Goal: Find specific page/section: Locate a particular part of the current website

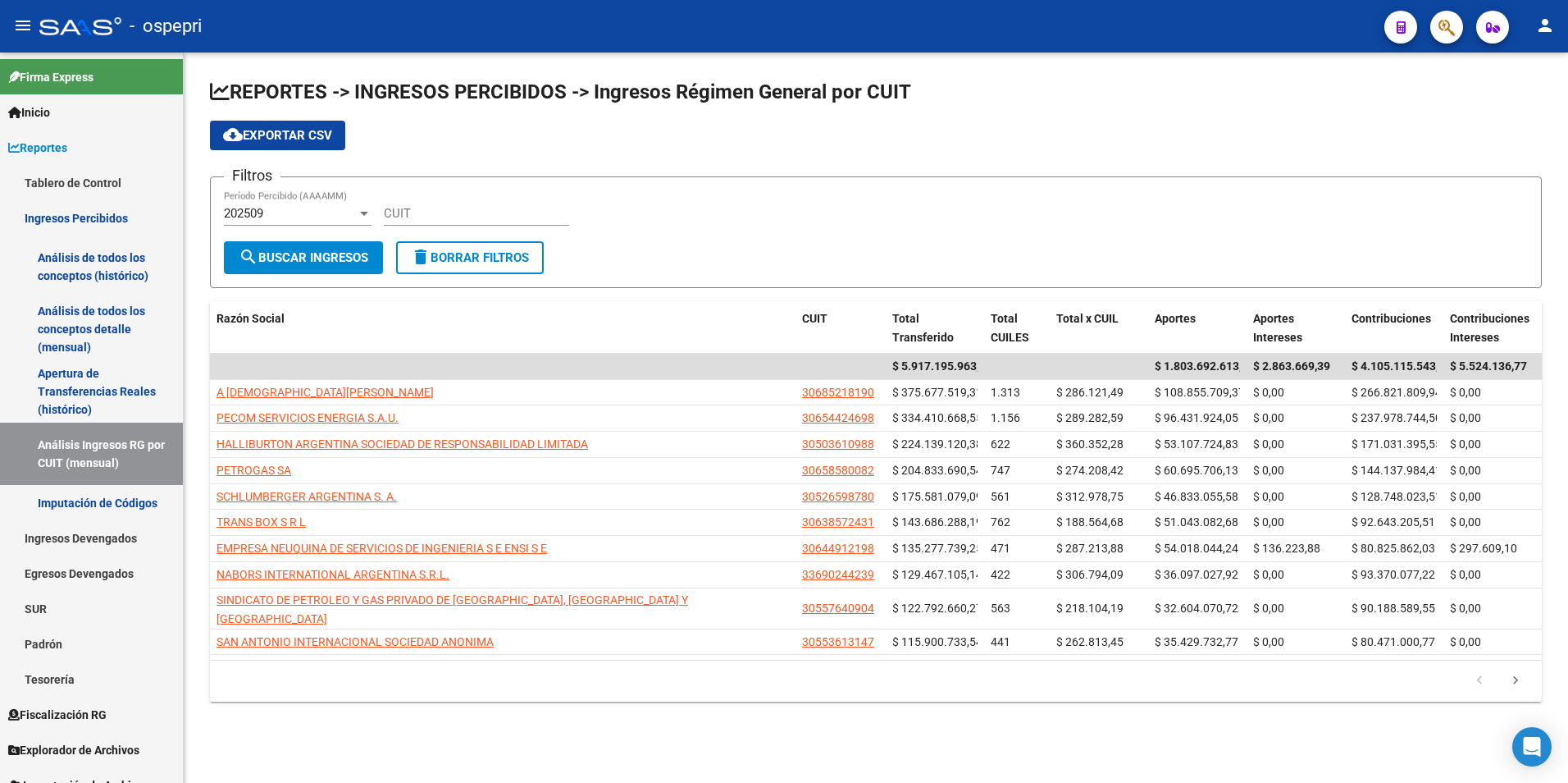
click at [430, 212] on input "CUIT" at bounding box center [476, 213] width 185 height 14
paste input "30-65858008-2"
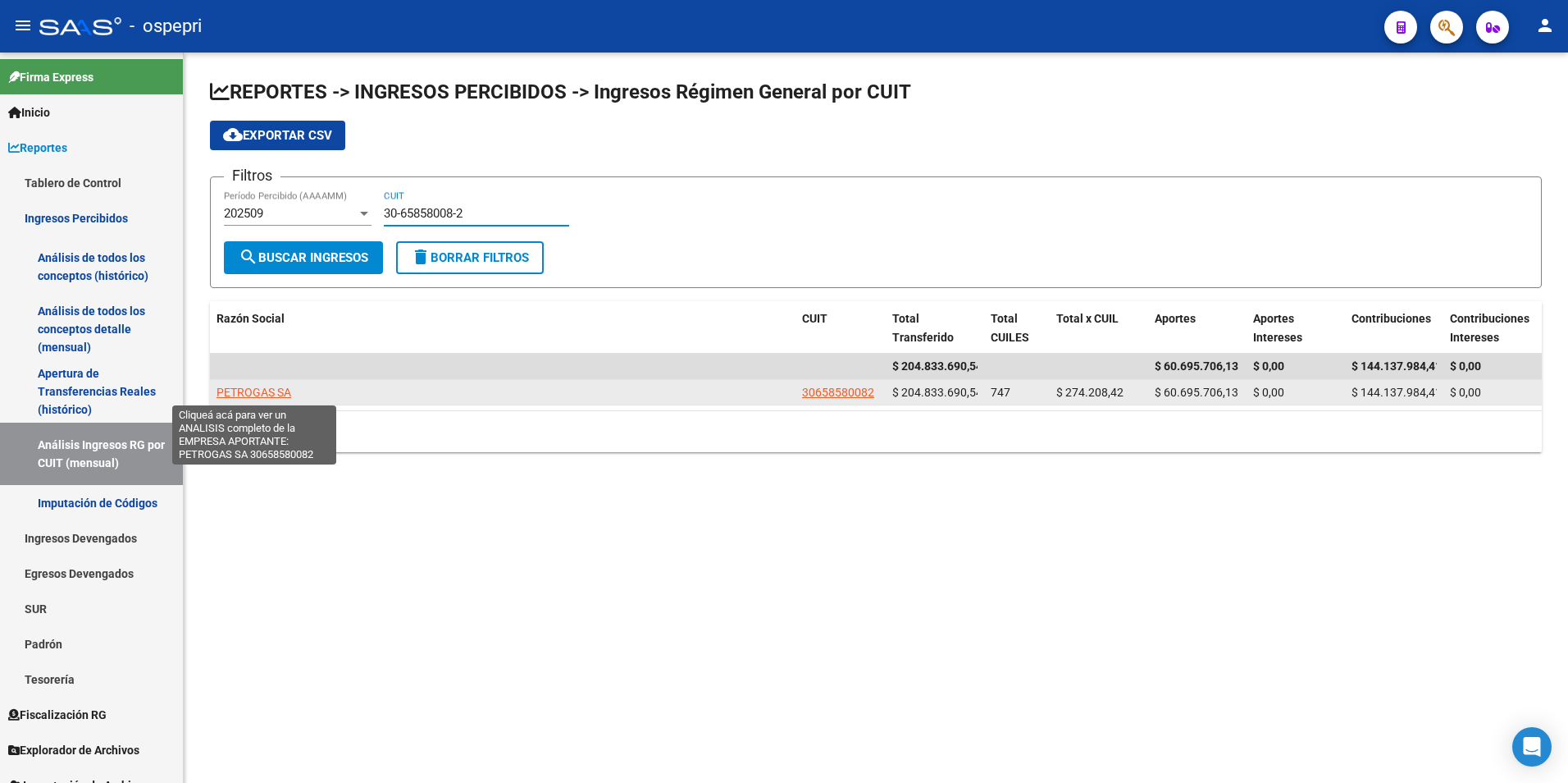
type input "30-65858008-2"
click at [274, 386] on span "PETROGAS SA" at bounding box center [254, 392] width 75 height 13
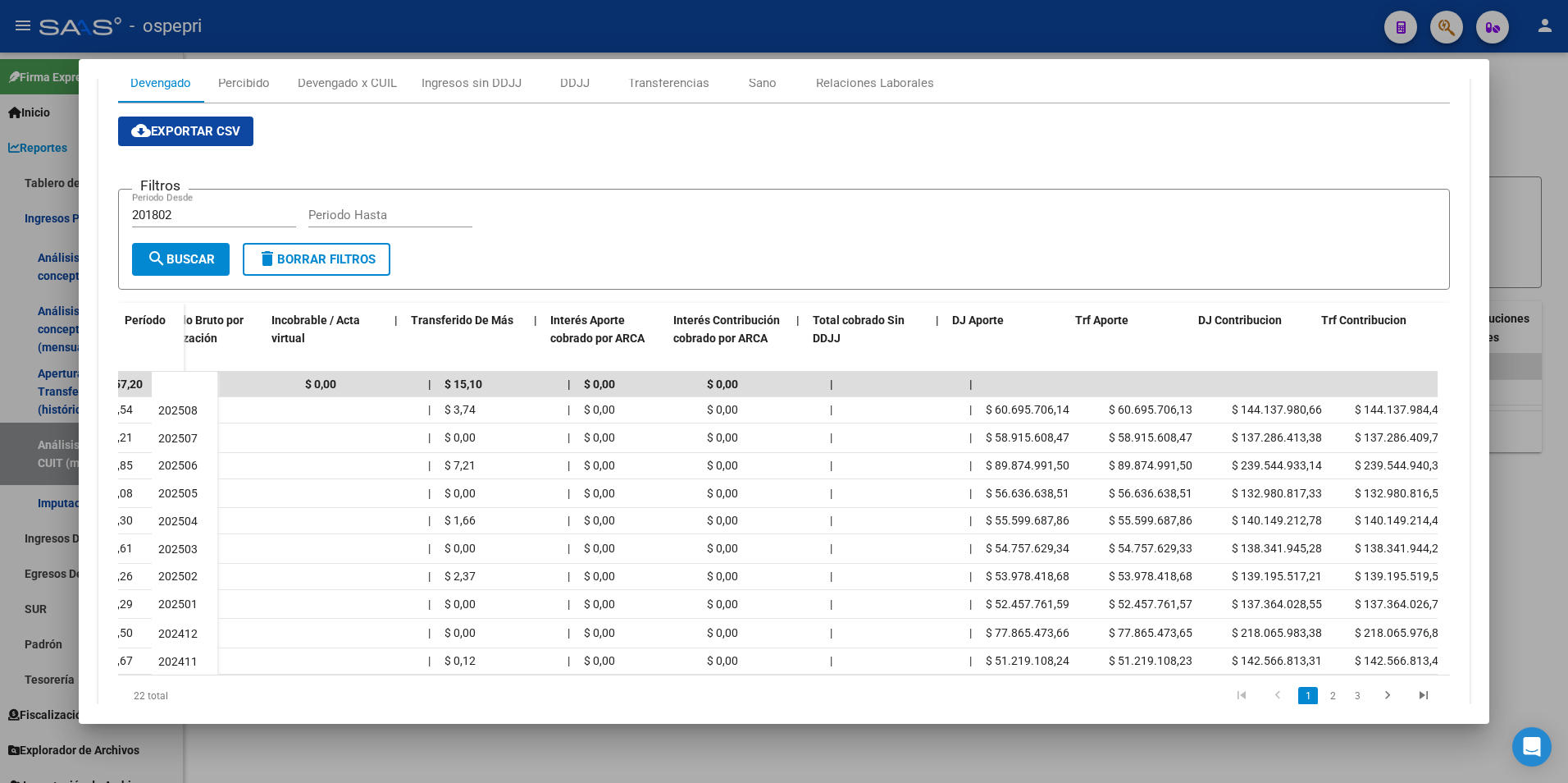
scroll to position [0, 706]
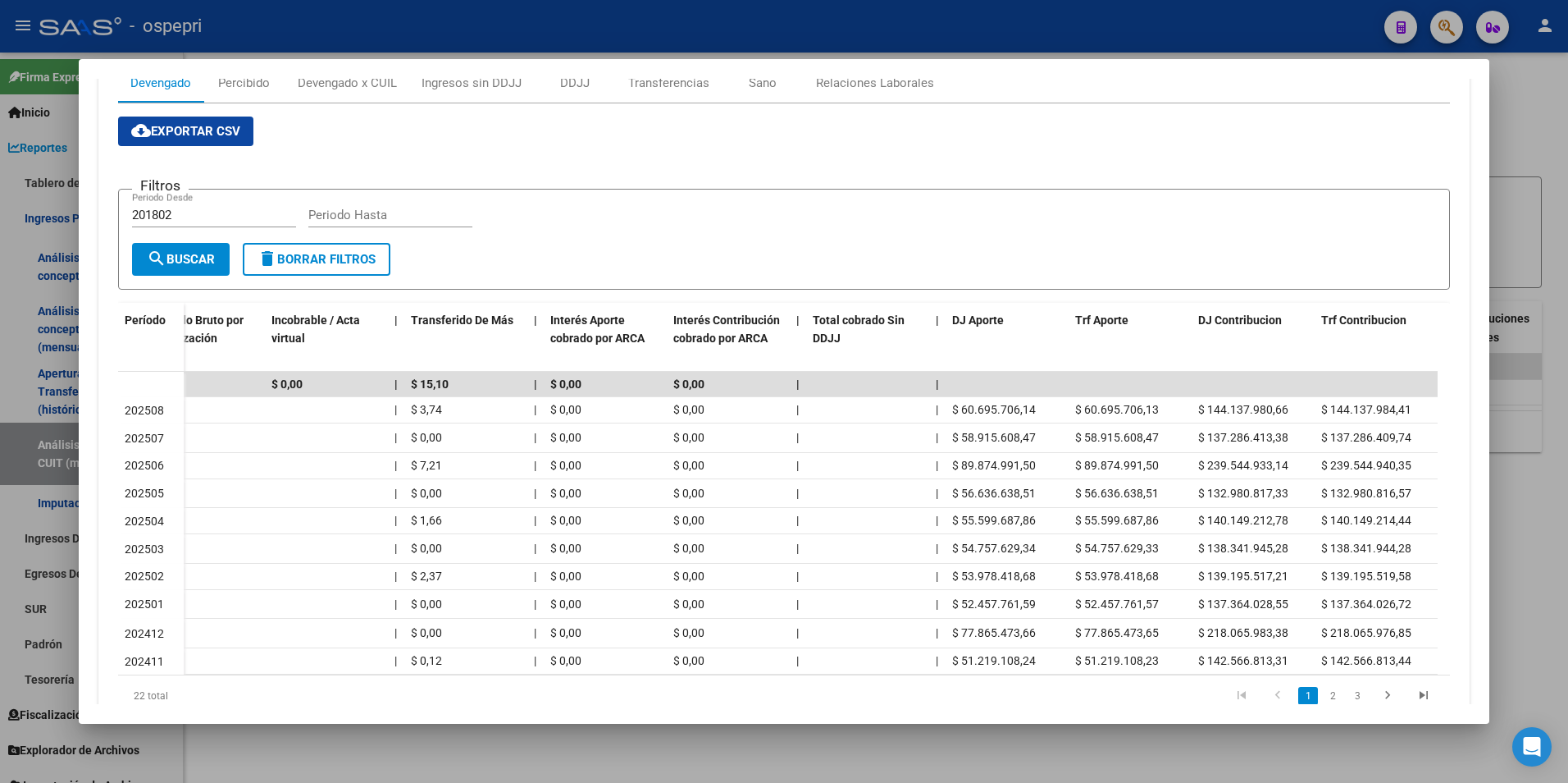
click at [1543, 555] on div at bounding box center [784, 392] width 1568 height 783
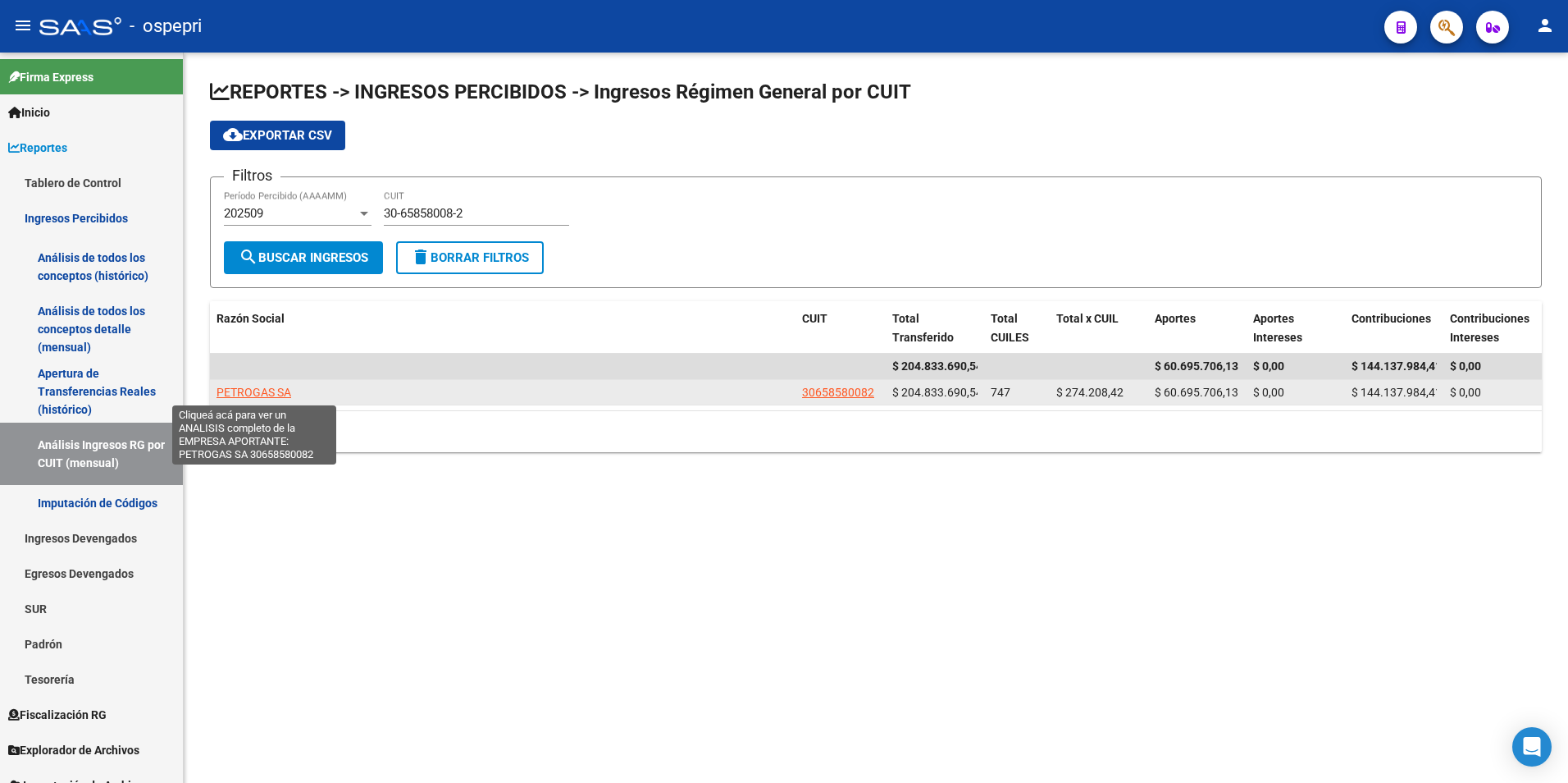
click at [268, 395] on span "PETROGAS SA" at bounding box center [254, 392] width 75 height 13
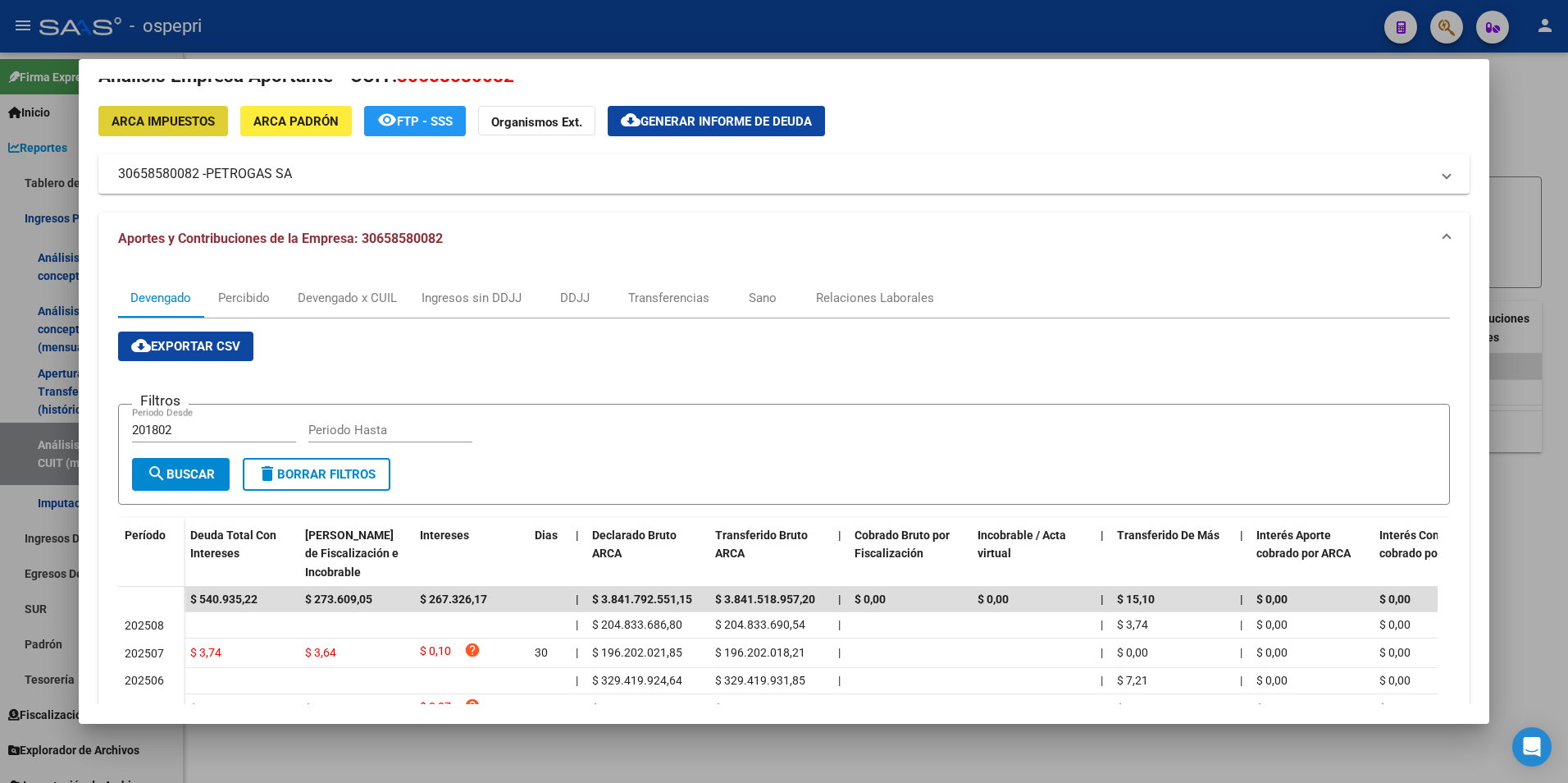
scroll to position [83, 0]
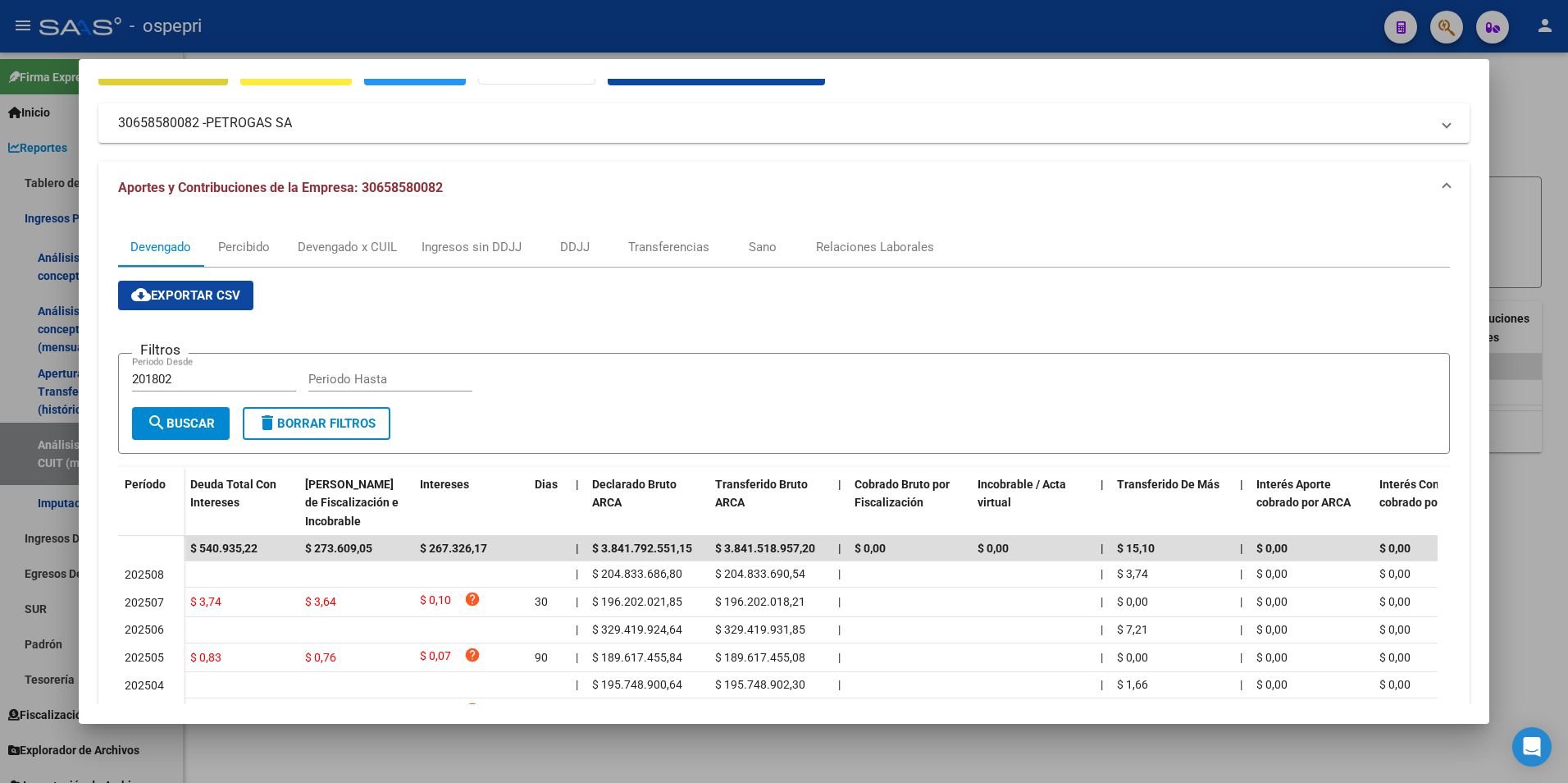
click at [1524, 107] on div at bounding box center [784, 392] width 1568 height 783
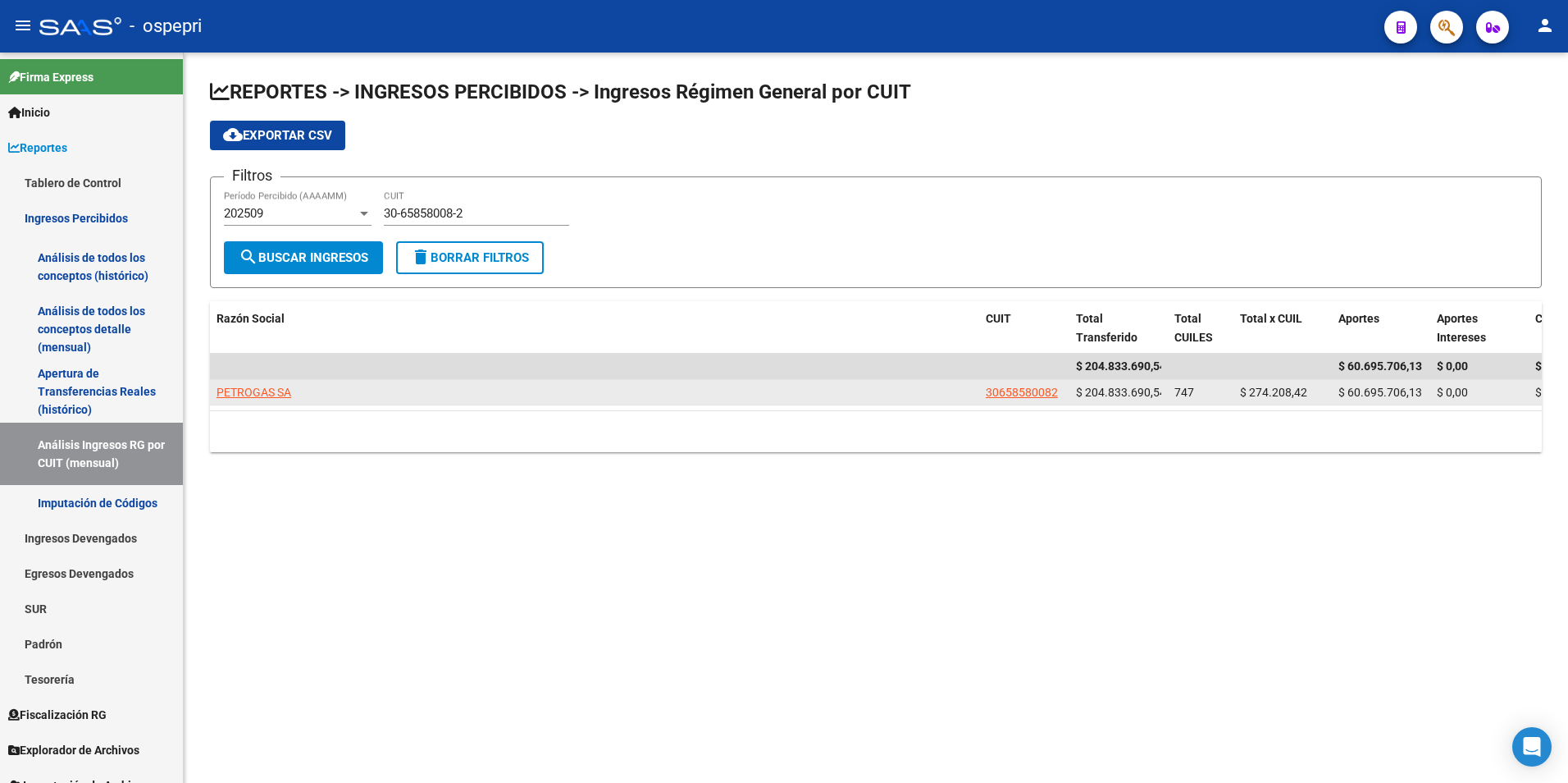
click at [276, 398] on span "PETROGAS SA" at bounding box center [254, 392] width 75 height 13
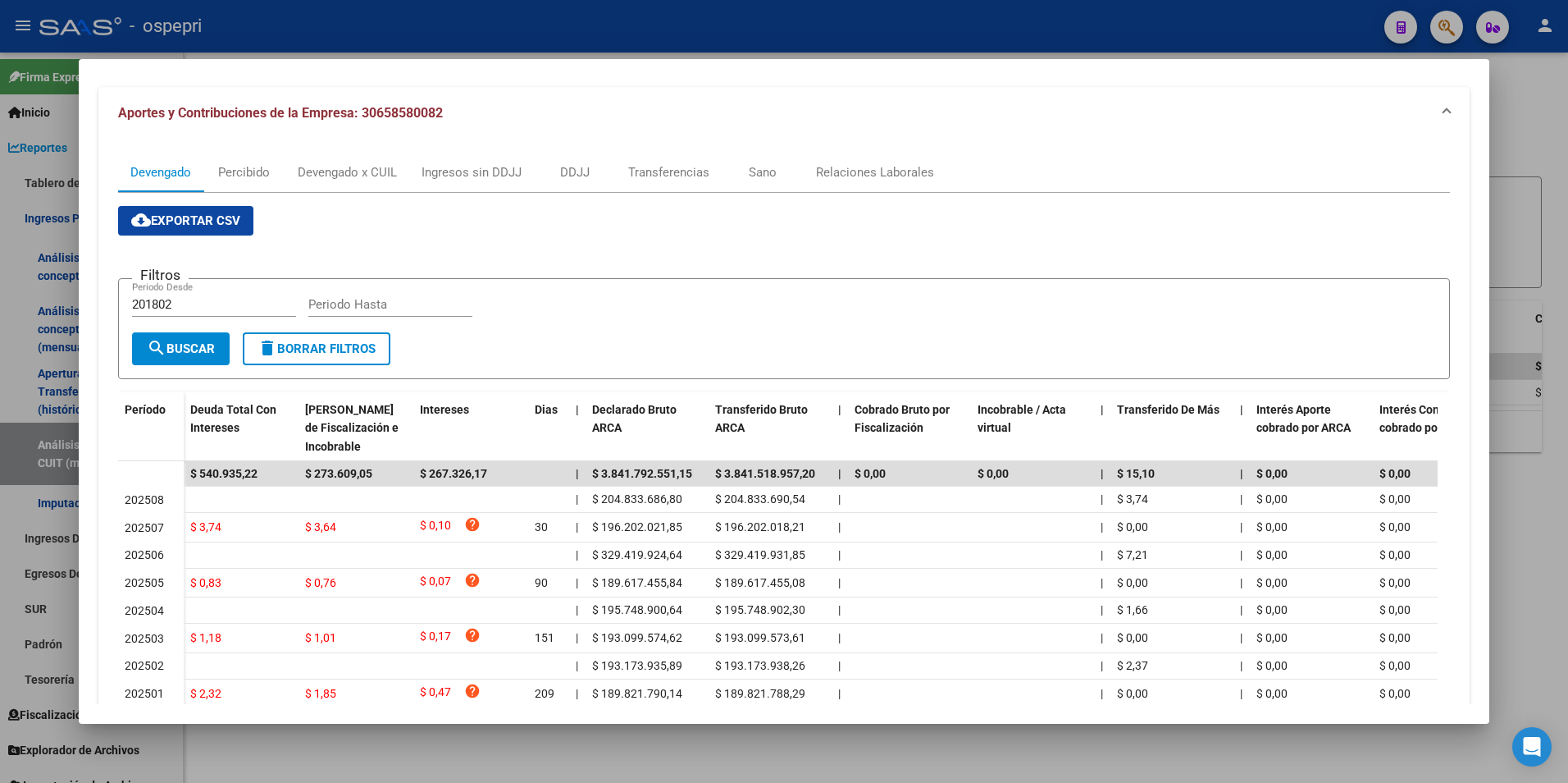
scroll to position [164, 0]
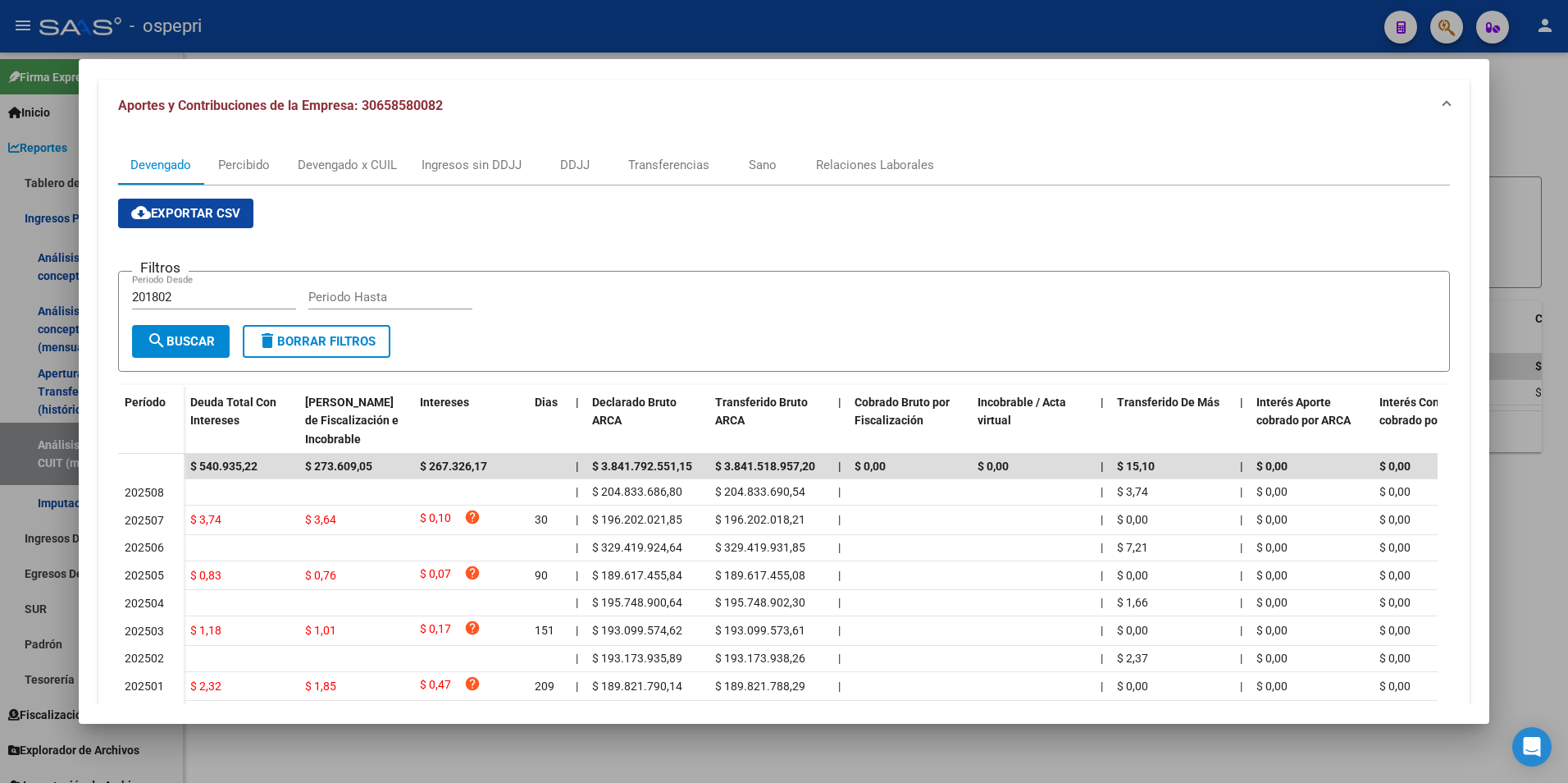
click at [1495, 216] on div at bounding box center [784, 392] width 1568 height 783
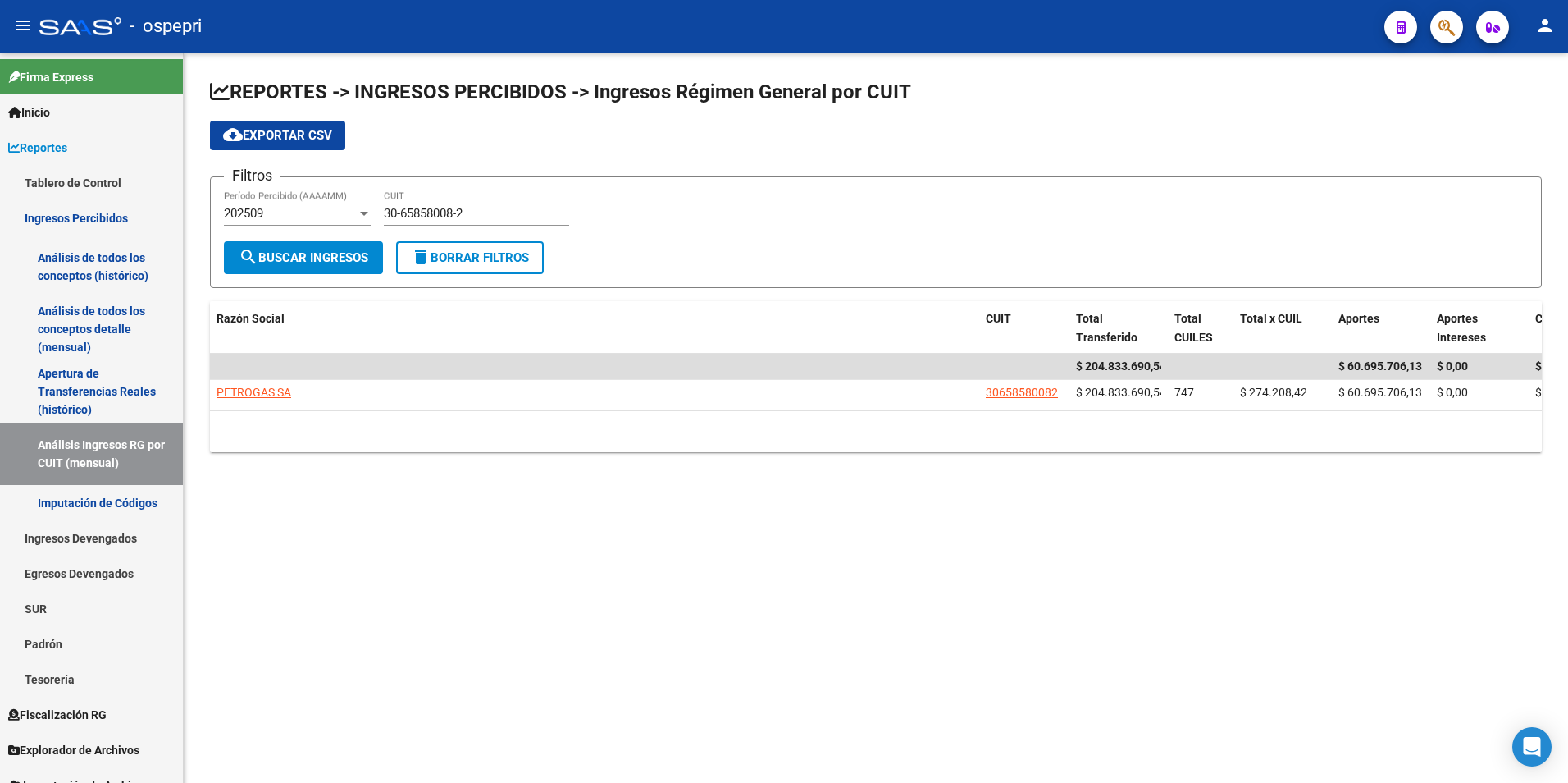
click at [432, 205] on div "30-65858008-2 CUIT" at bounding box center [476, 207] width 185 height 36
click at [433, 206] on input "30-65858008-2" at bounding box center [476, 213] width 185 height 14
click at [475, 207] on input "30-65858008-2" at bounding box center [476, 213] width 185 height 14
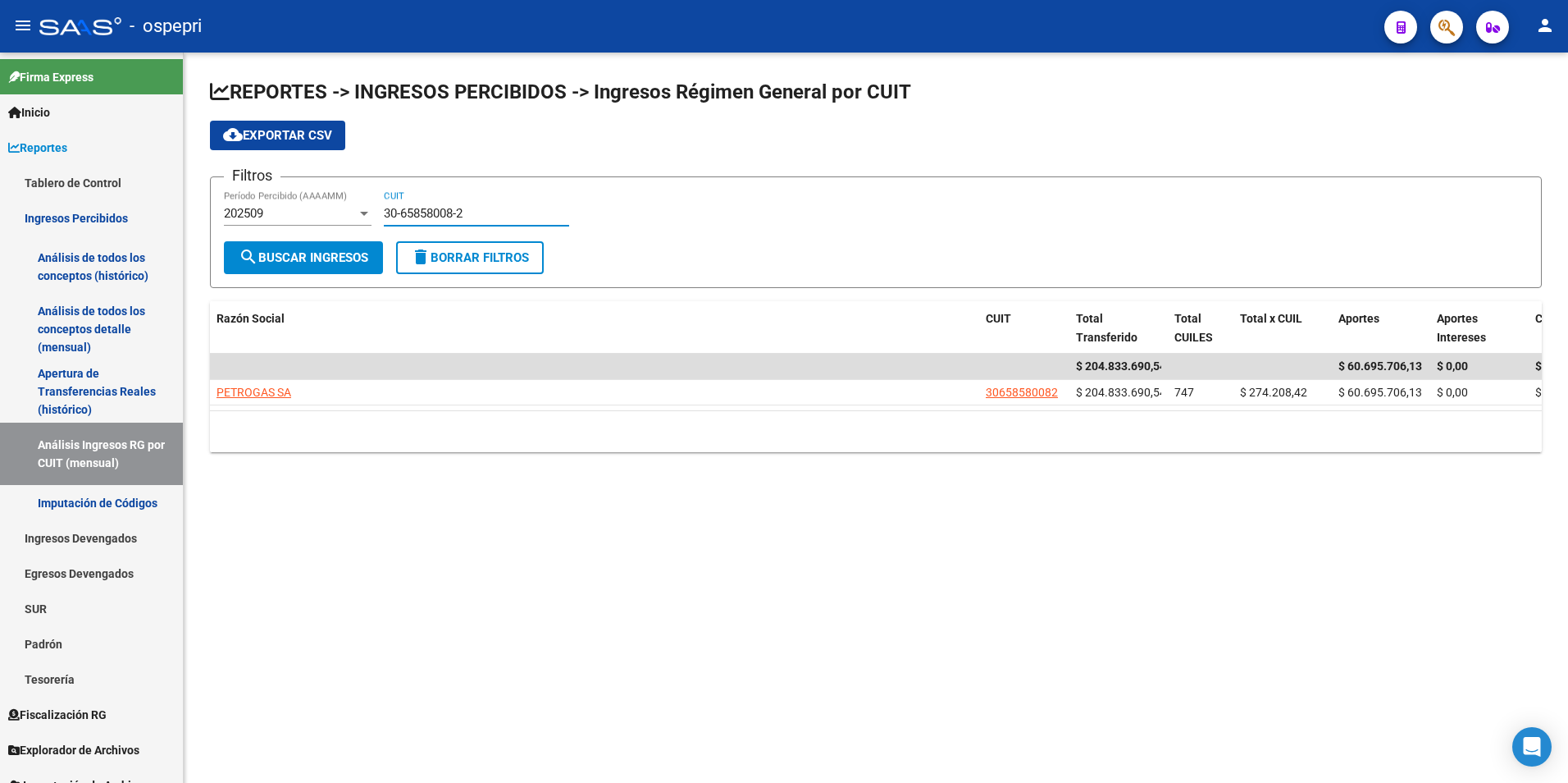
click at [474, 207] on input "30-65858008-2" at bounding box center [476, 213] width 185 height 14
click at [473, 205] on div "30-65858008-2 CUIT" at bounding box center [476, 207] width 185 height 36
click at [481, 202] on div "30-65858008-2 CUIT" at bounding box center [476, 207] width 185 height 36
click at [456, 245] on button "delete Borrar Filtros" at bounding box center [470, 257] width 148 height 33
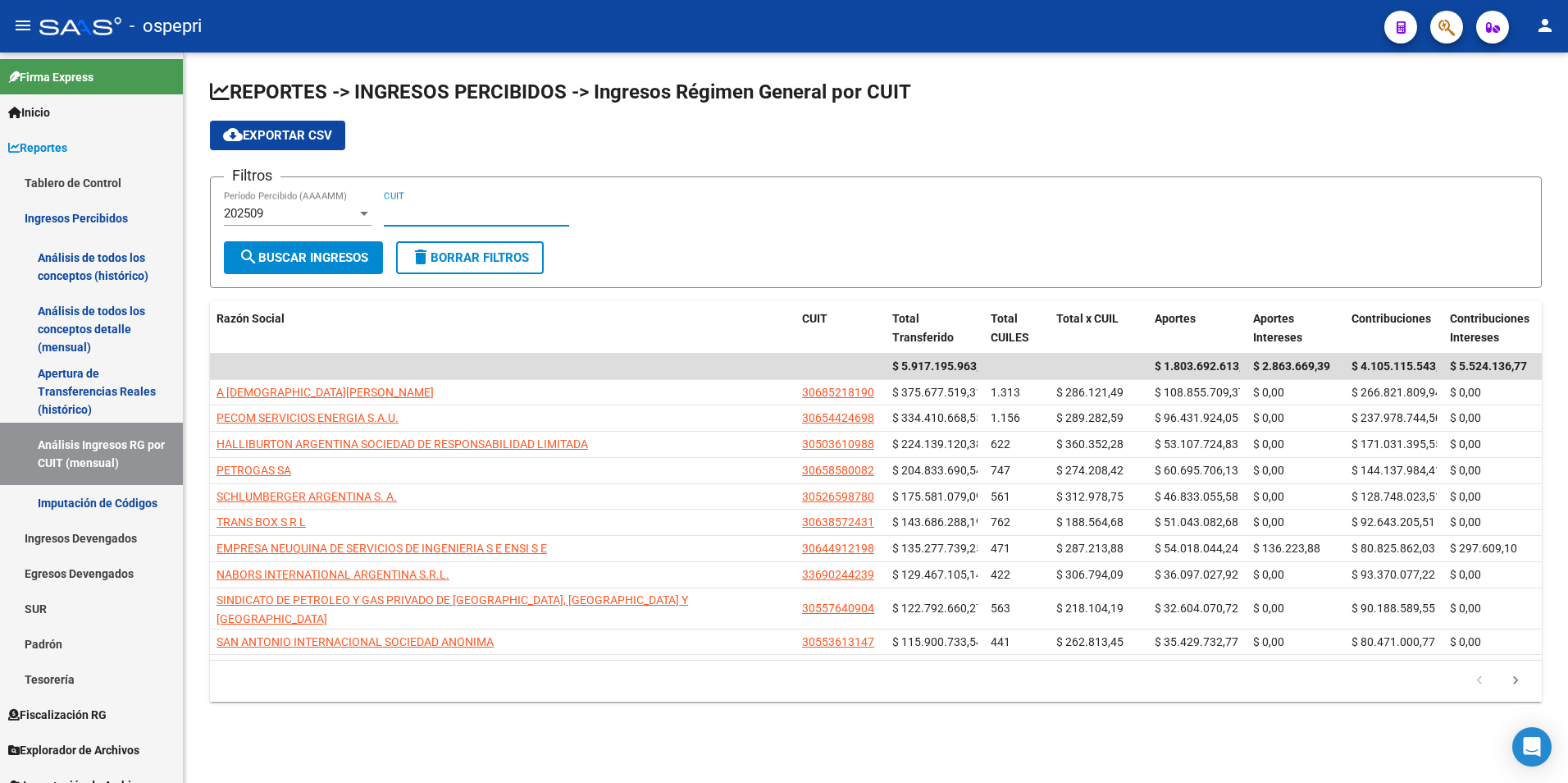
click at [439, 210] on input "CUIT" at bounding box center [476, 213] width 185 height 14
paste input "30-65781904-9"
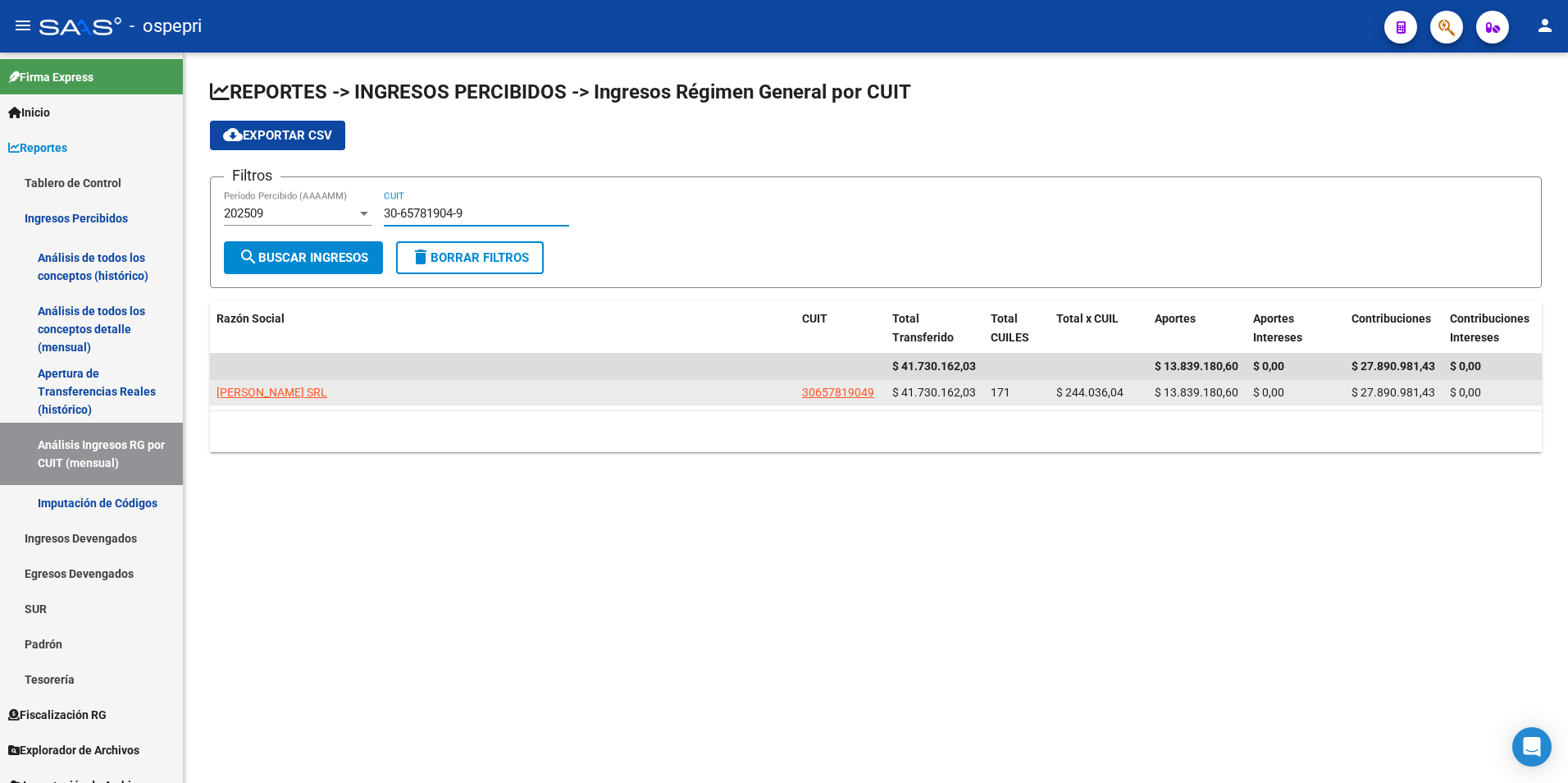
type input "30-65781904-9"
click at [227, 382] on datatable-body-cell "[PERSON_NAME] SRL" at bounding box center [503, 392] width 586 height 26
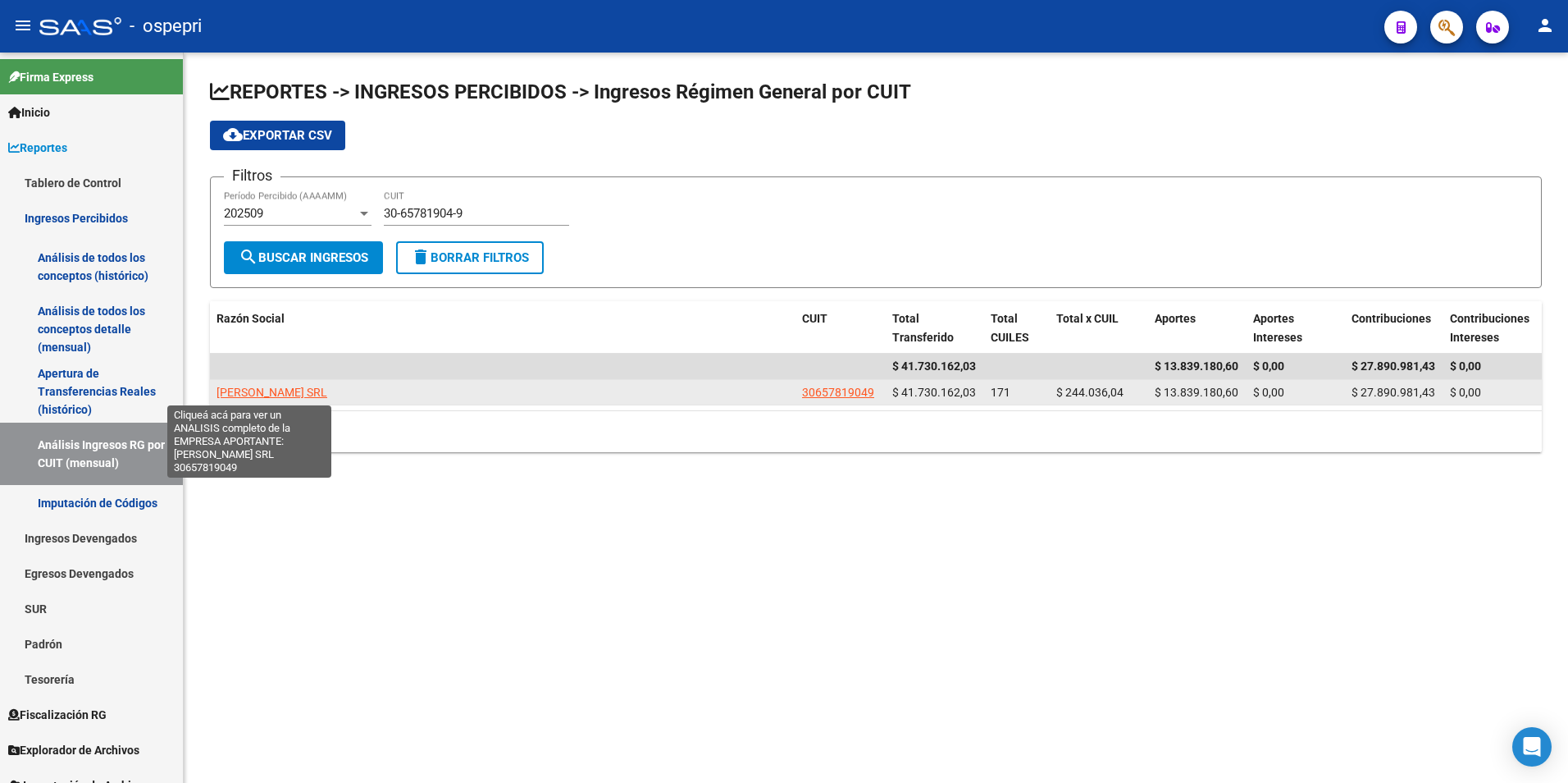
click at [229, 386] on span "[PERSON_NAME] SRL" at bounding box center [271, 392] width 110 height 13
type textarea "30657819049"
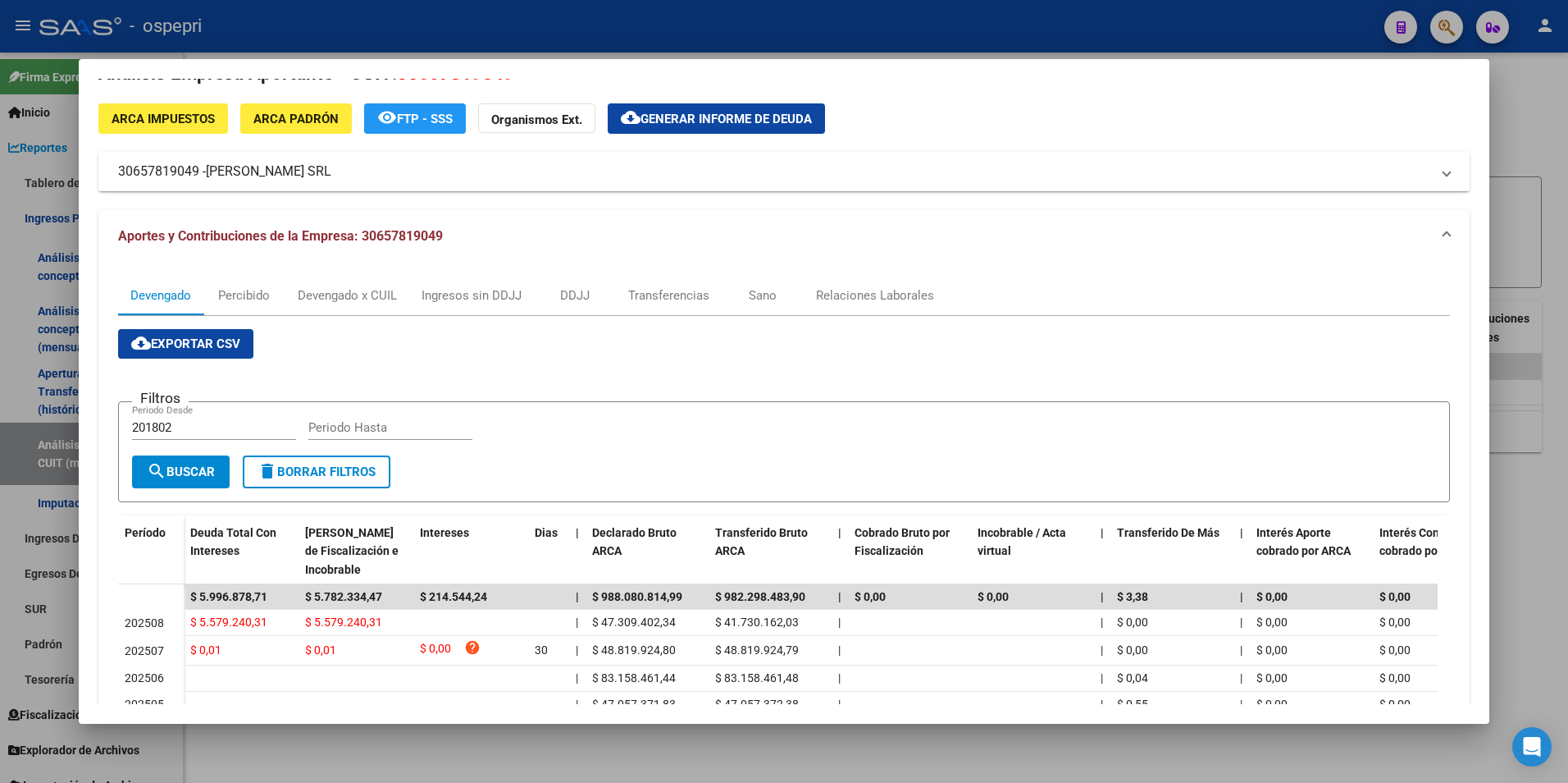
scroll to position [0, 0]
